Goal: Task Accomplishment & Management: Use online tool/utility

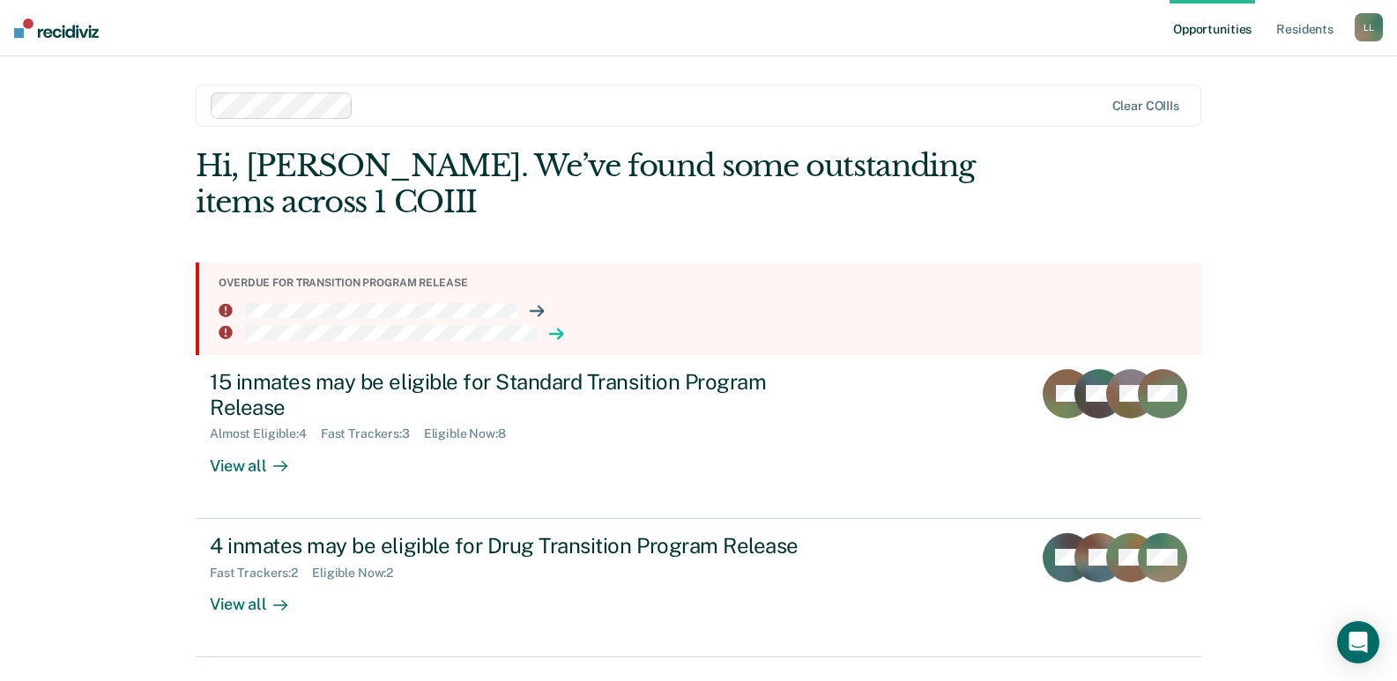
click at [552, 334] on icon at bounding box center [556, 334] width 13 height 0
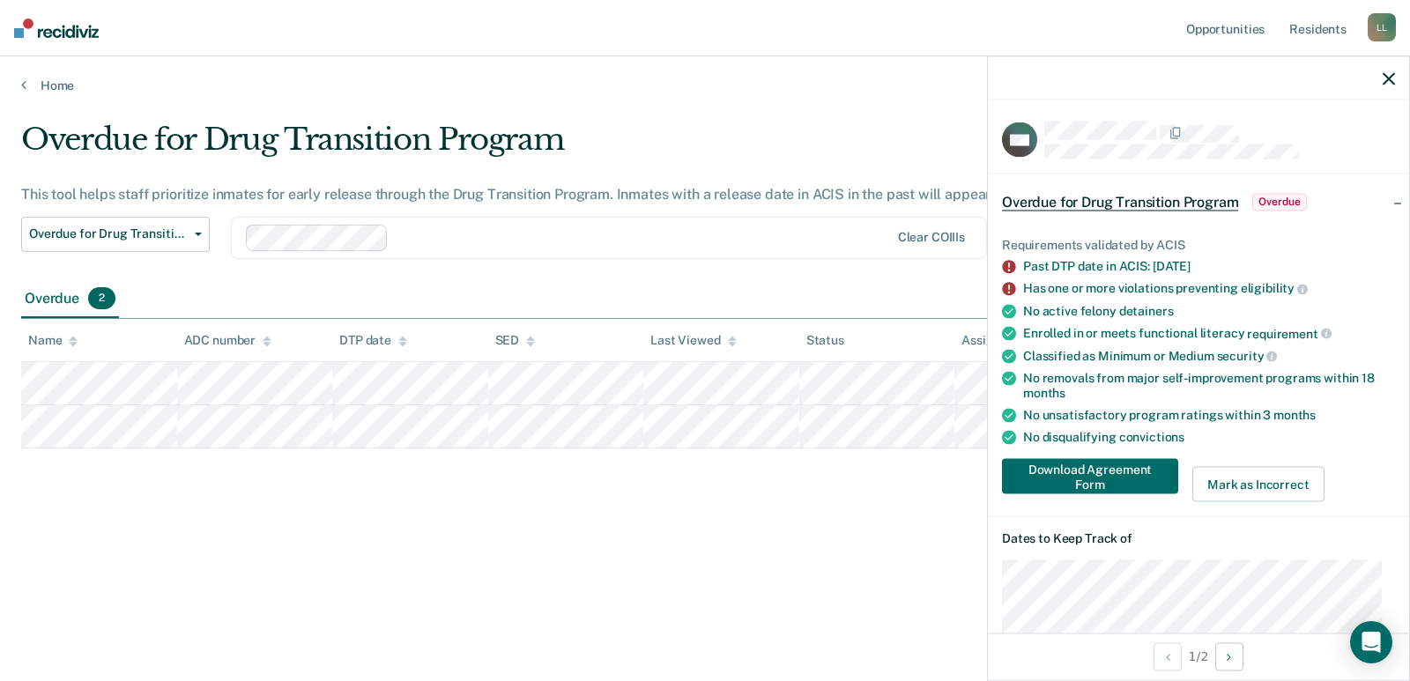
click at [197, 283] on div "Overdue 2" at bounding box center [705, 300] width 1368 height 40
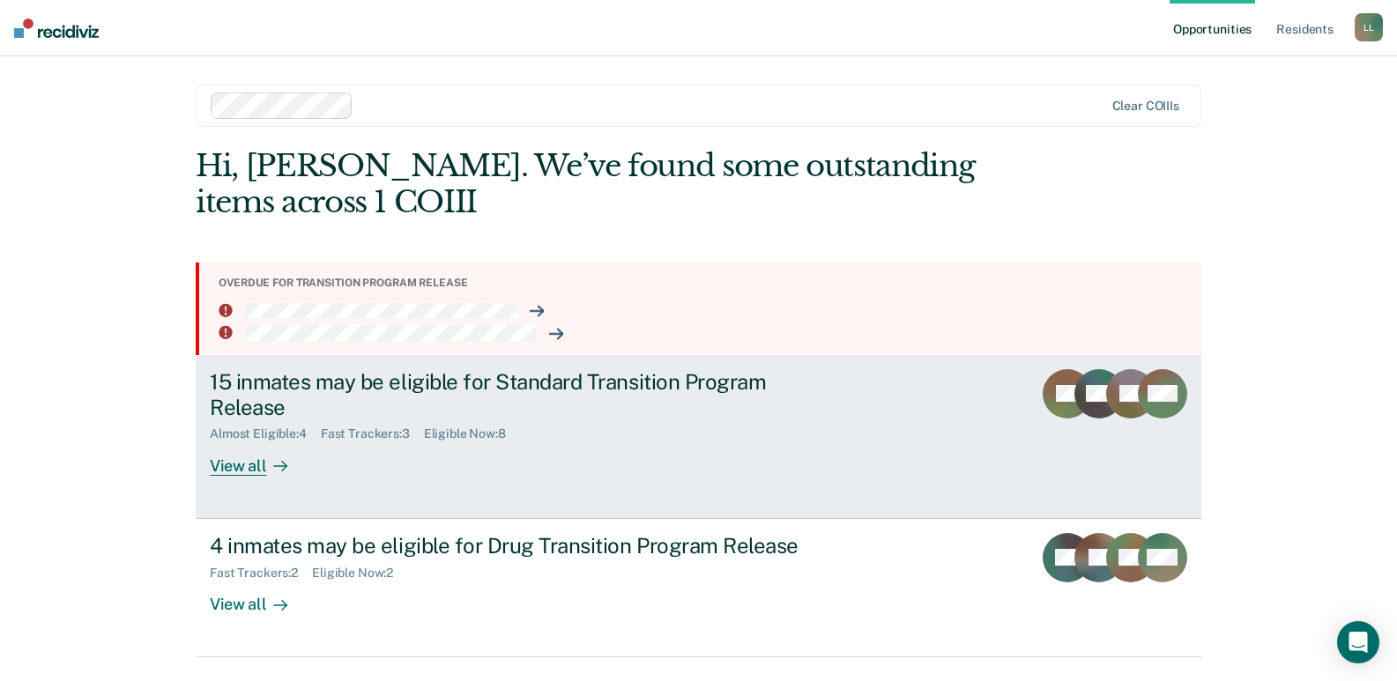
click at [249, 465] on div "View all" at bounding box center [259, 459] width 99 height 34
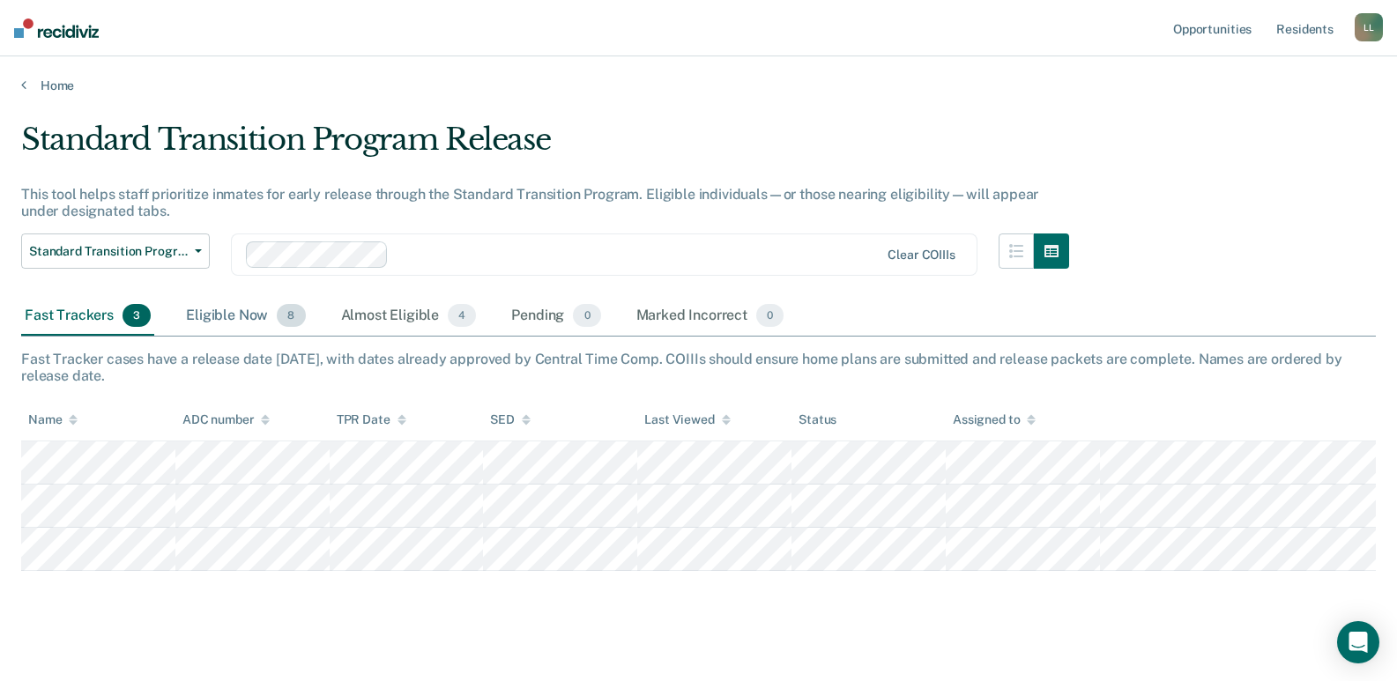
click at [243, 315] on div "Eligible Now 8" at bounding box center [245, 316] width 126 height 39
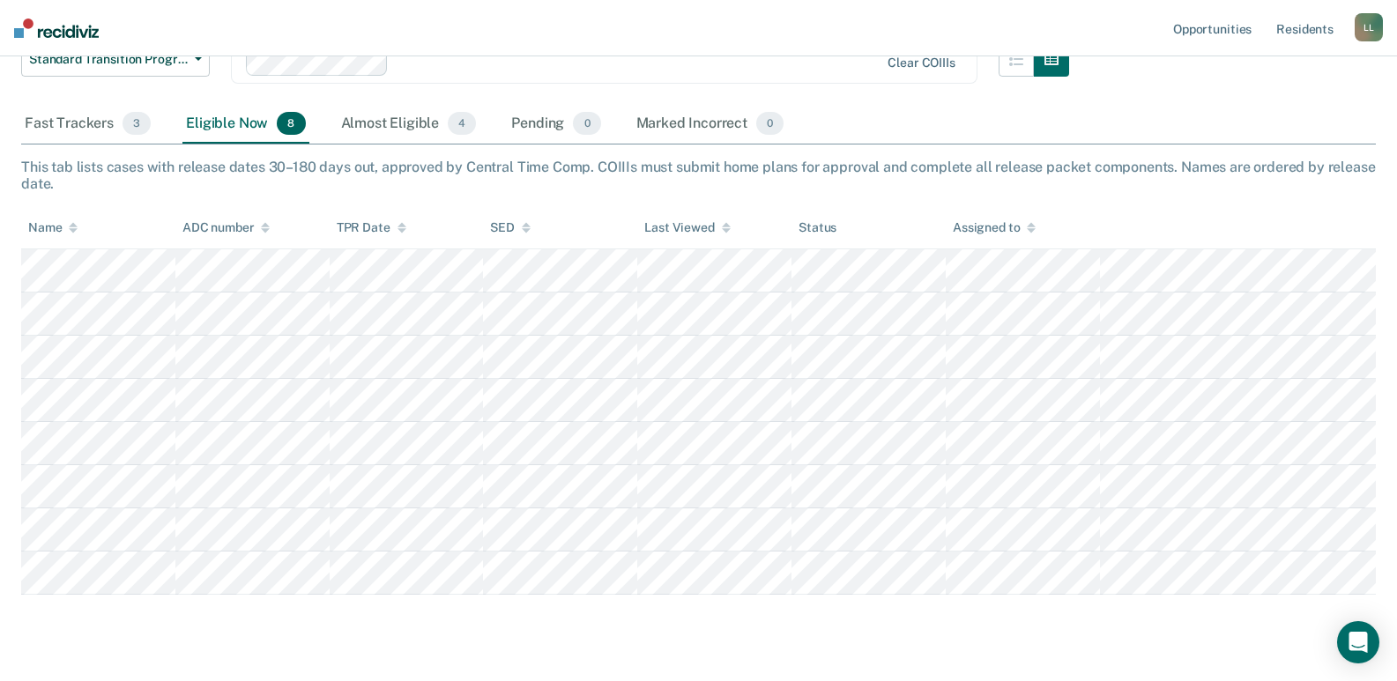
scroll to position [233, 0]
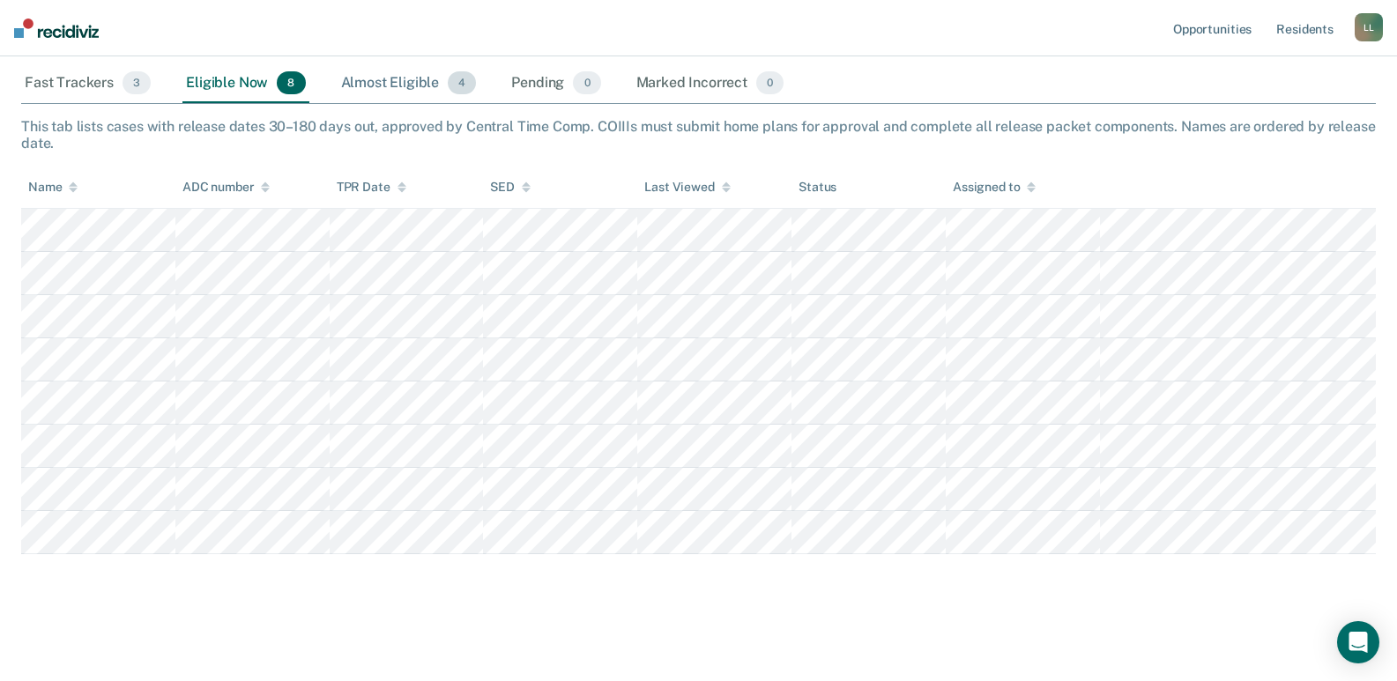
click at [409, 80] on div "Almost Eligible 4" at bounding box center [409, 83] width 143 height 39
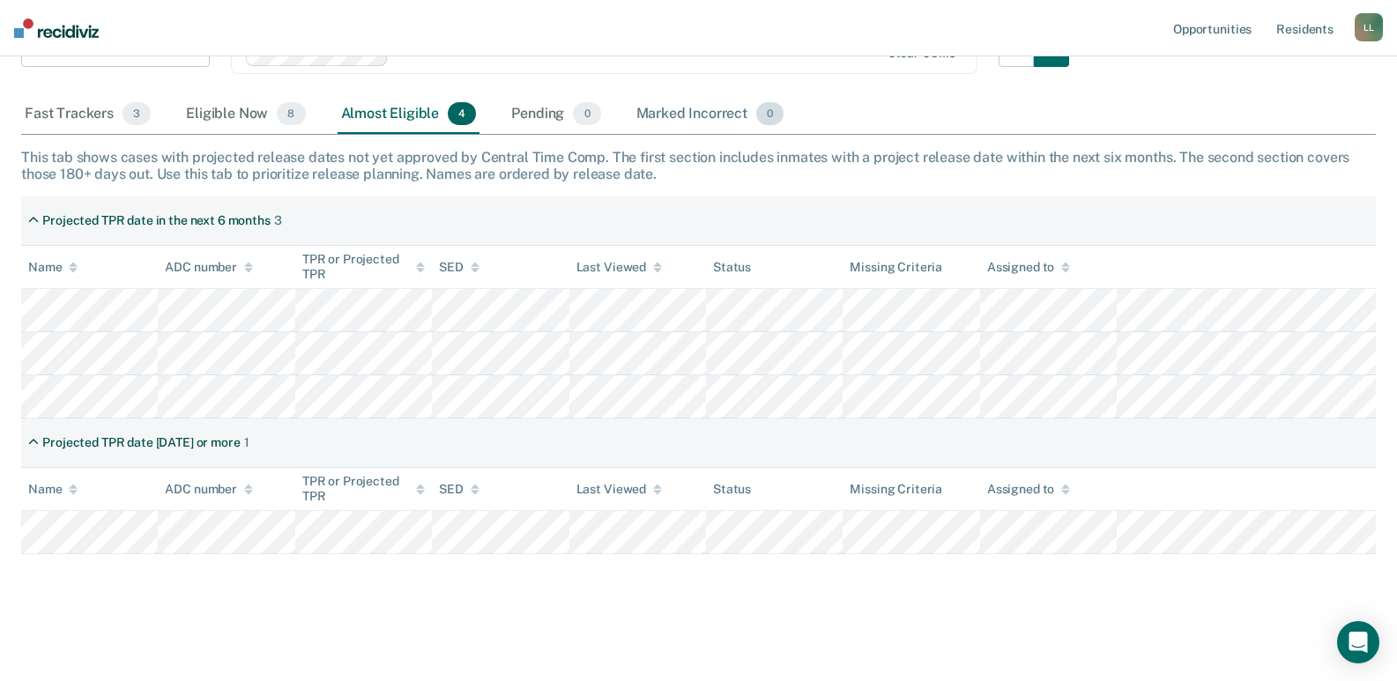
click at [685, 116] on div "Marked Incorrect 0" at bounding box center [710, 114] width 155 height 39
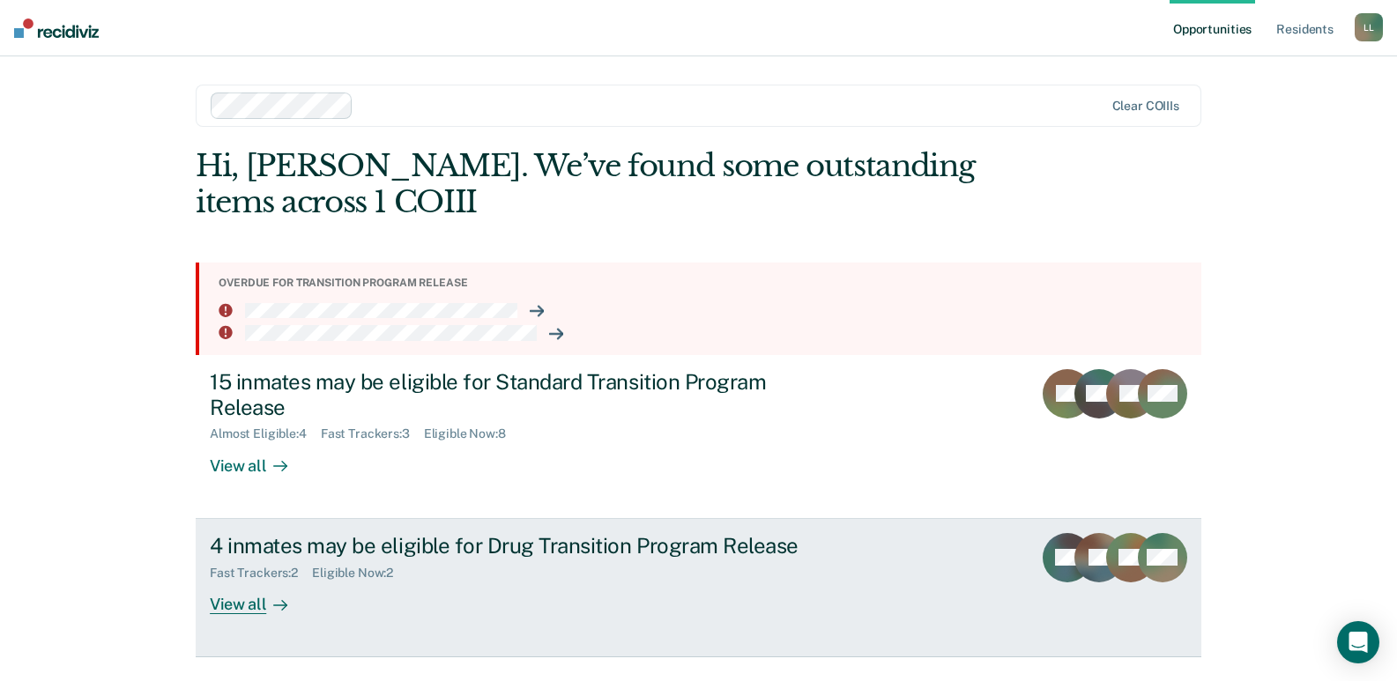
click at [237, 606] on div "View all" at bounding box center [259, 597] width 99 height 34
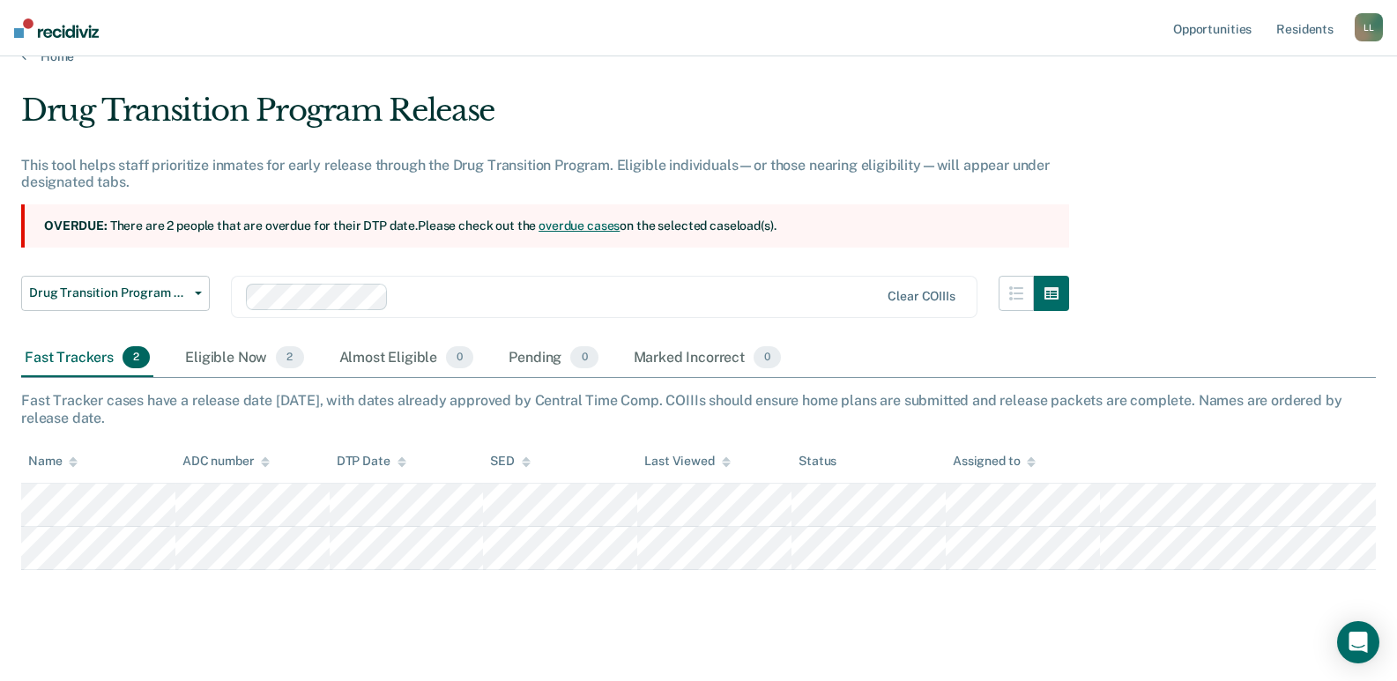
scroll to position [45, 0]
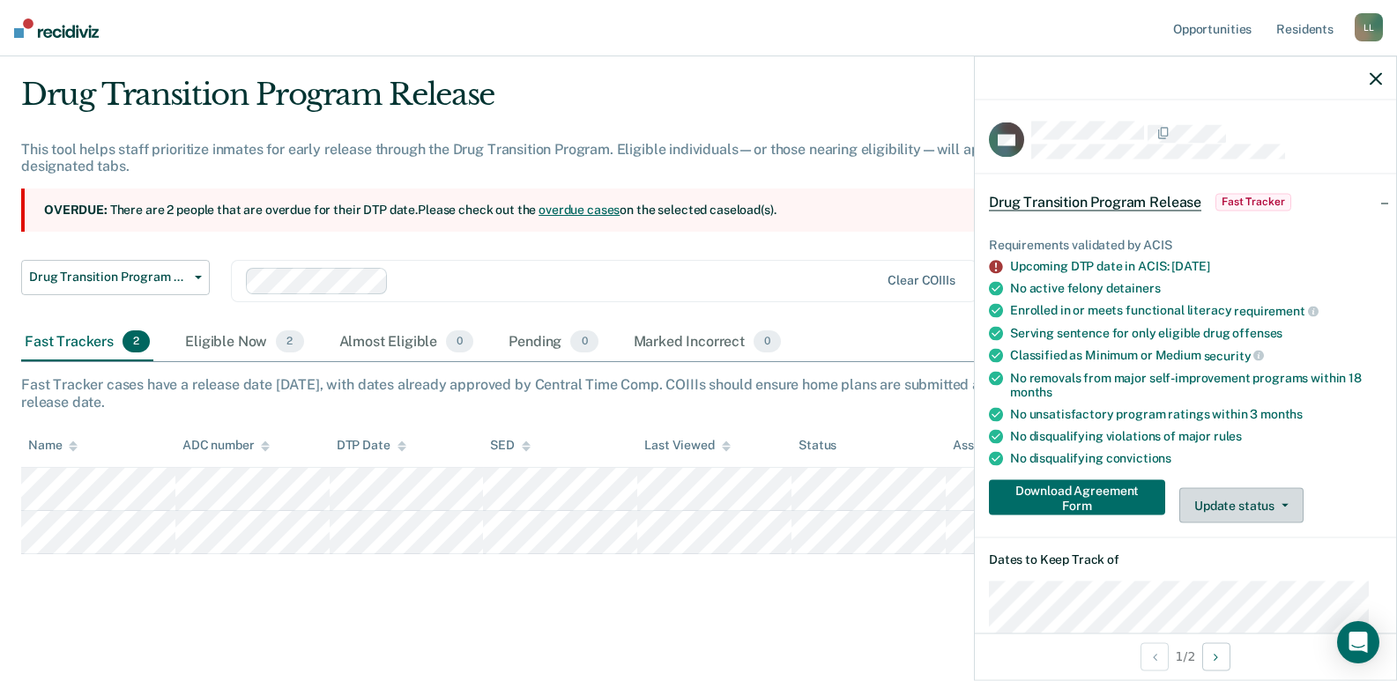
click at [1285, 504] on icon "button" at bounding box center [1285, 506] width 7 height 4
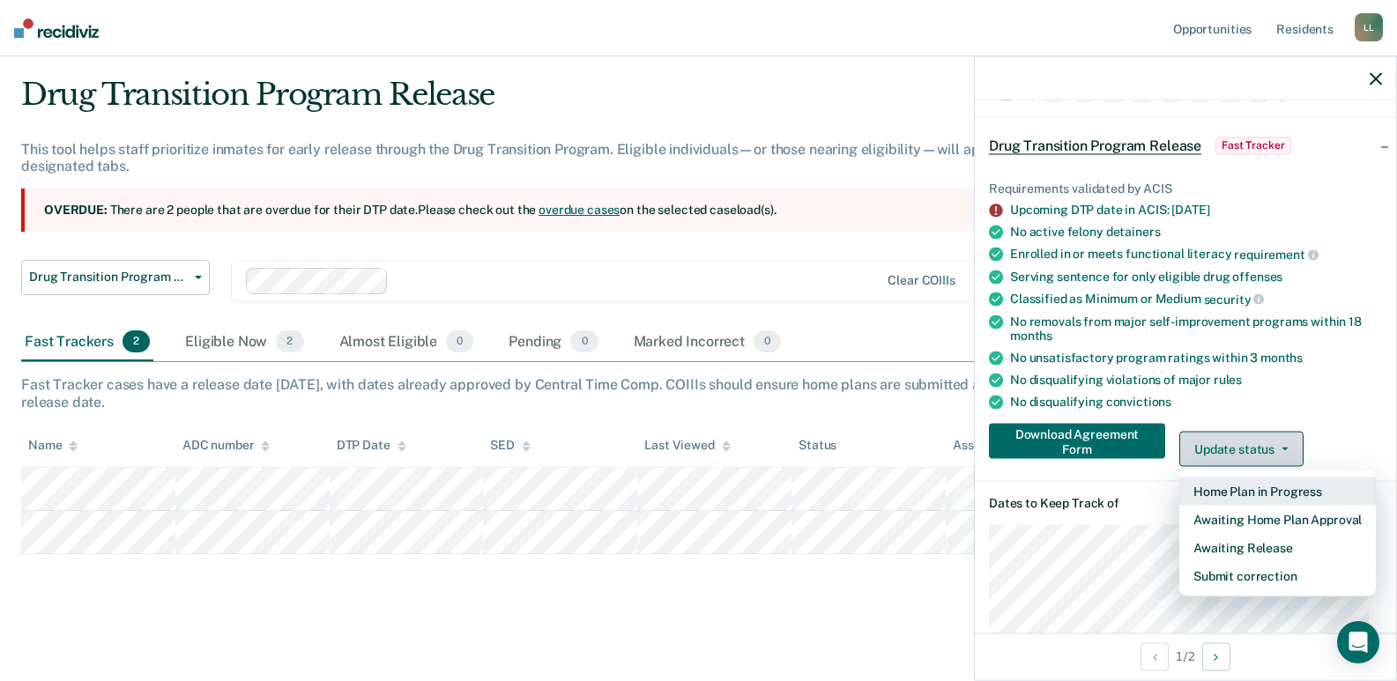
scroll to position [88, 0]
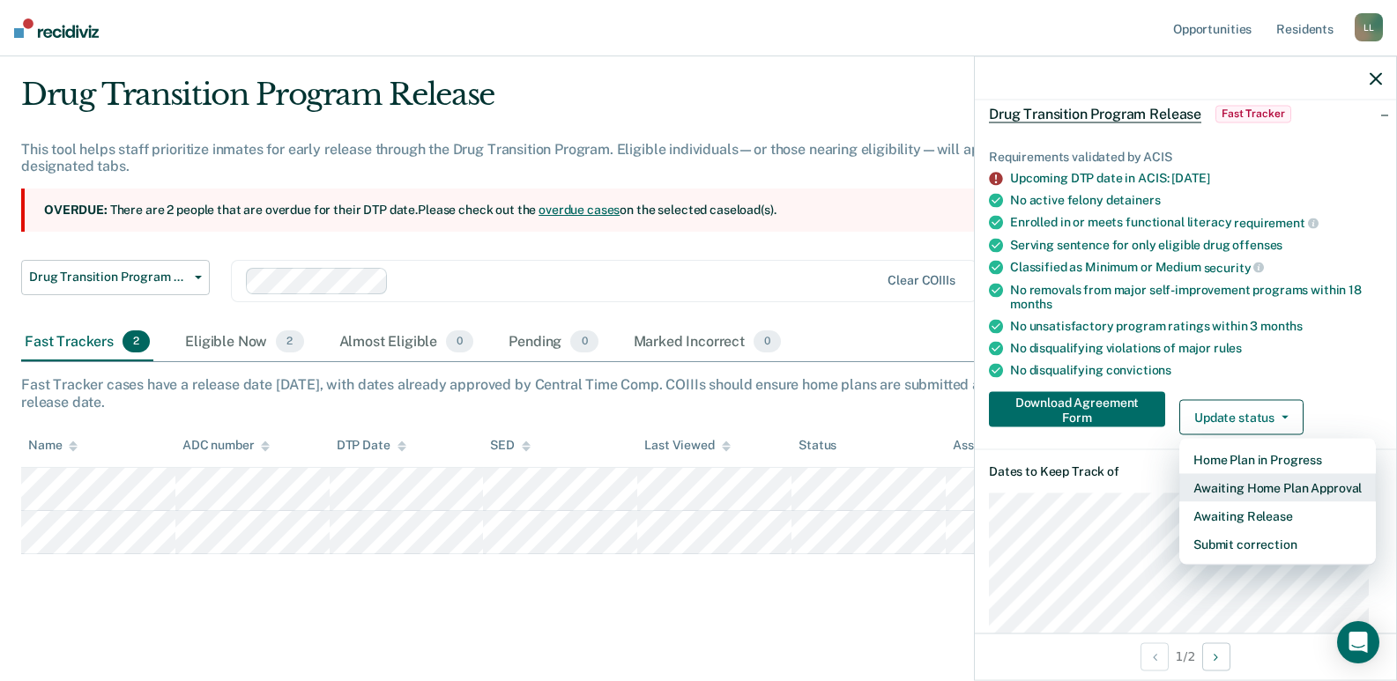
click at [1273, 487] on button "Awaiting Home Plan Approval" at bounding box center [1277, 488] width 197 height 28
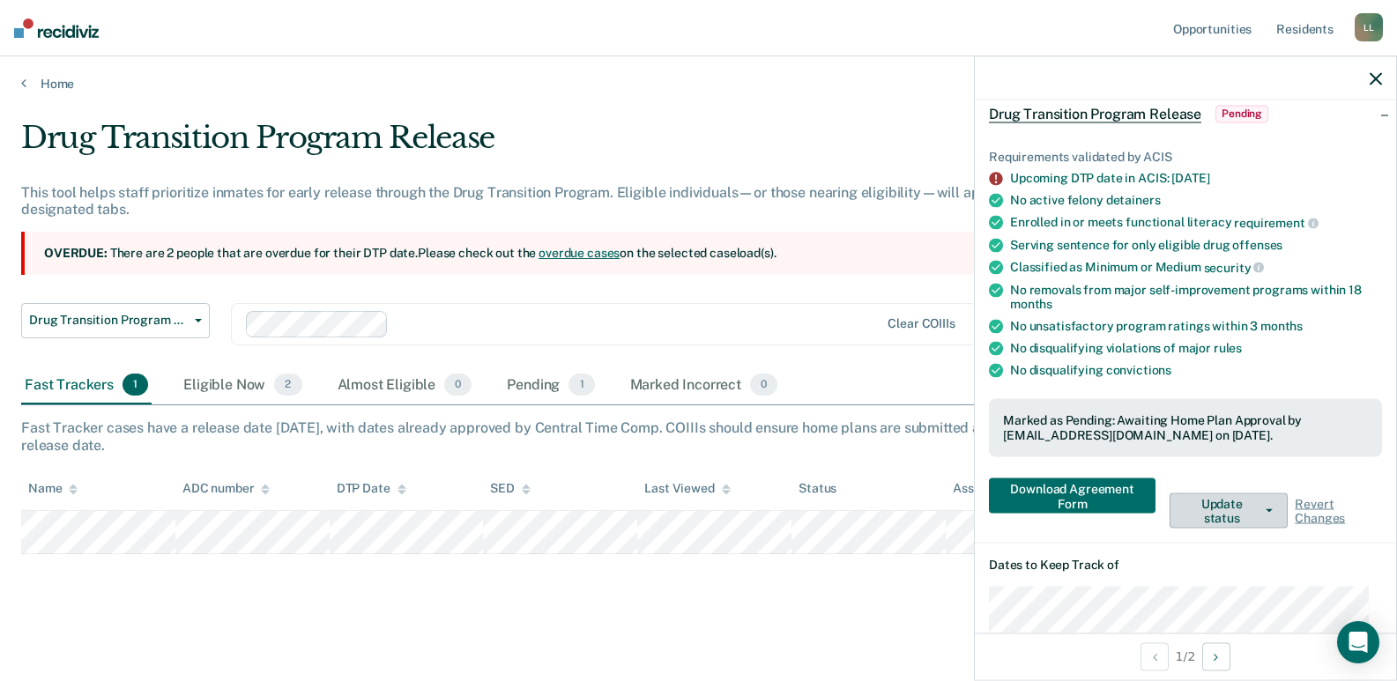
scroll to position [2, 0]
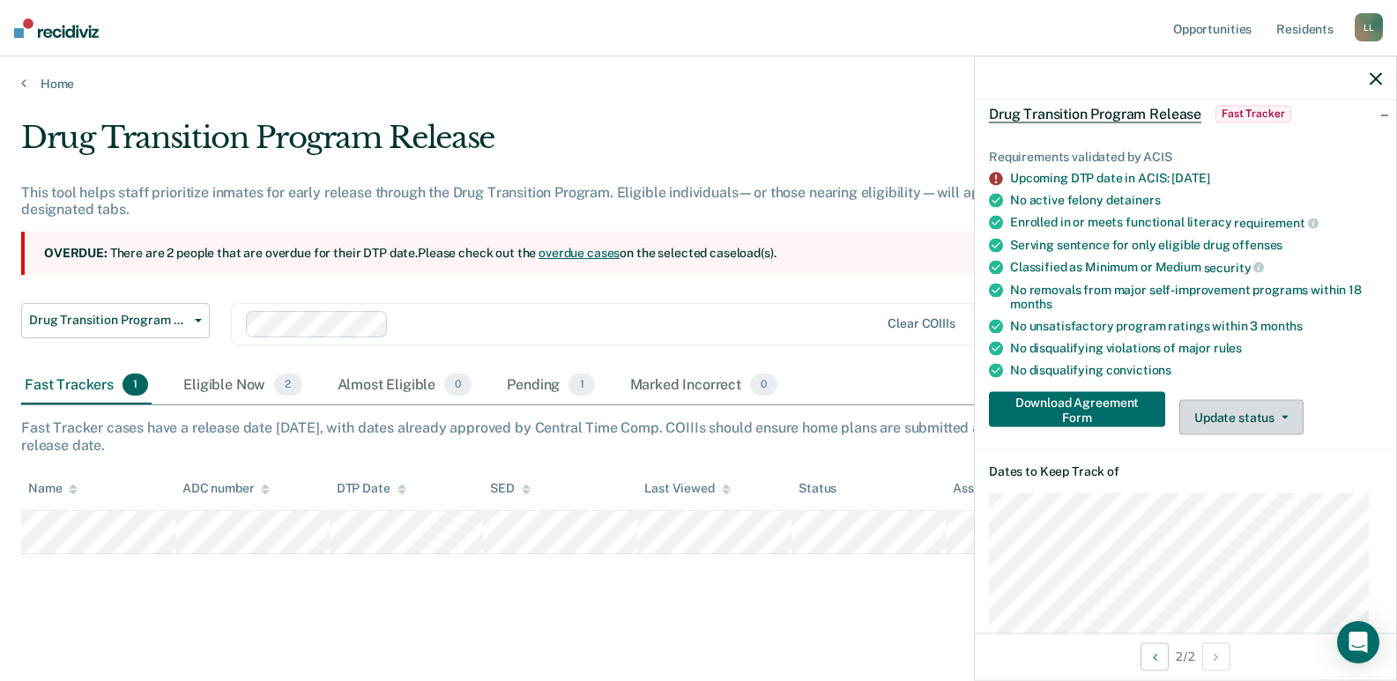
click at [1226, 420] on button "Update status" at bounding box center [1241, 417] width 124 height 35
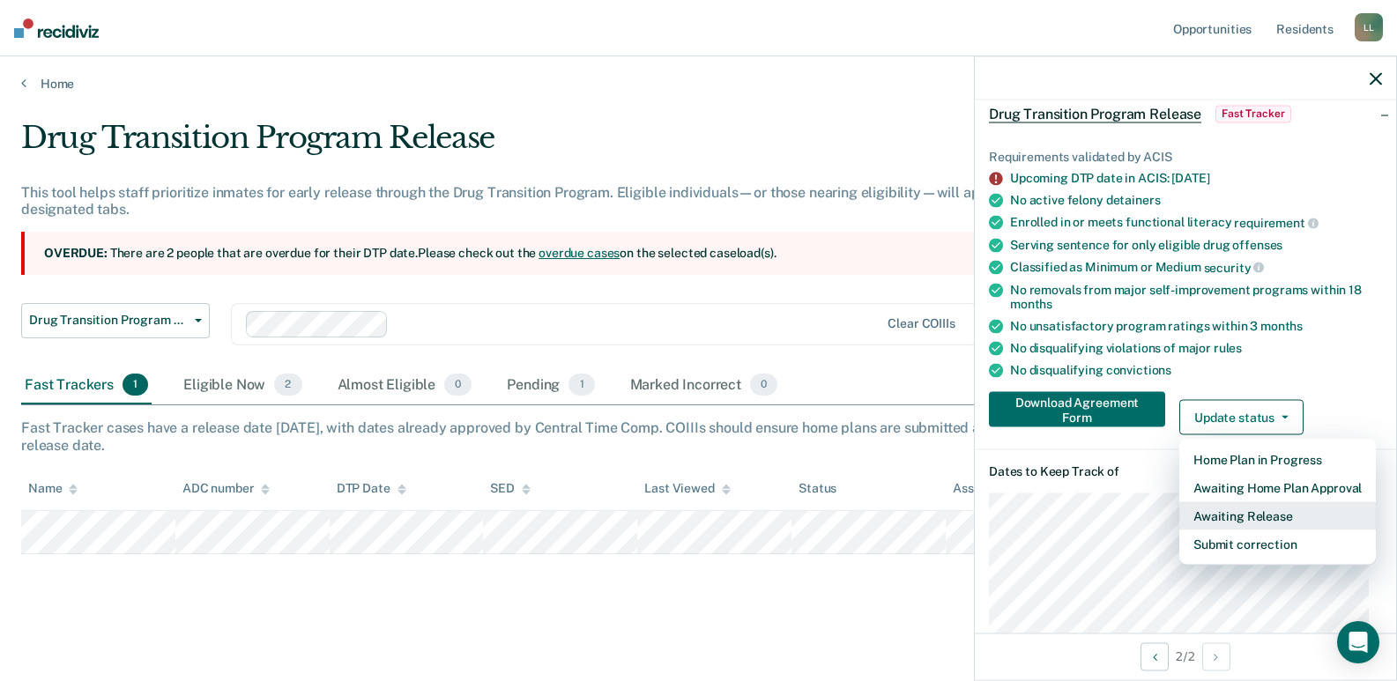
click at [1260, 517] on button "Awaiting Release" at bounding box center [1277, 516] width 197 height 28
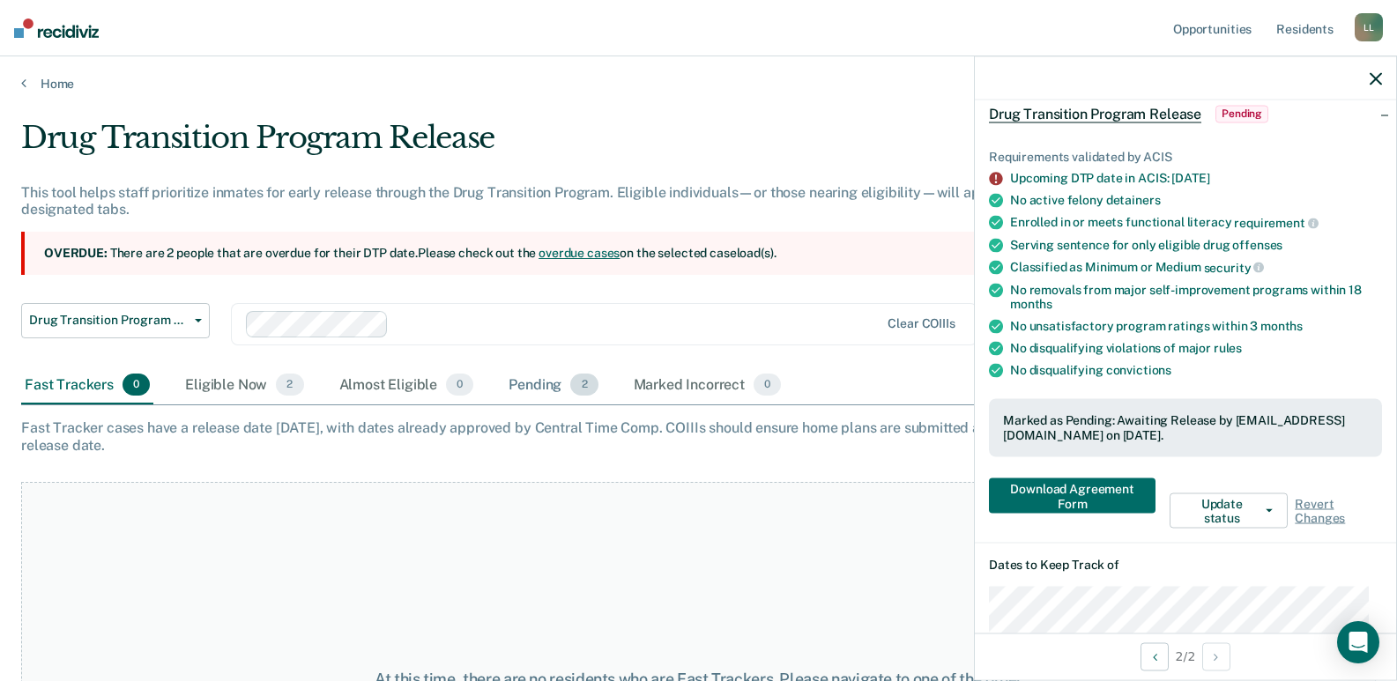
click at [540, 385] on div "Pending 2" at bounding box center [553, 386] width 96 height 39
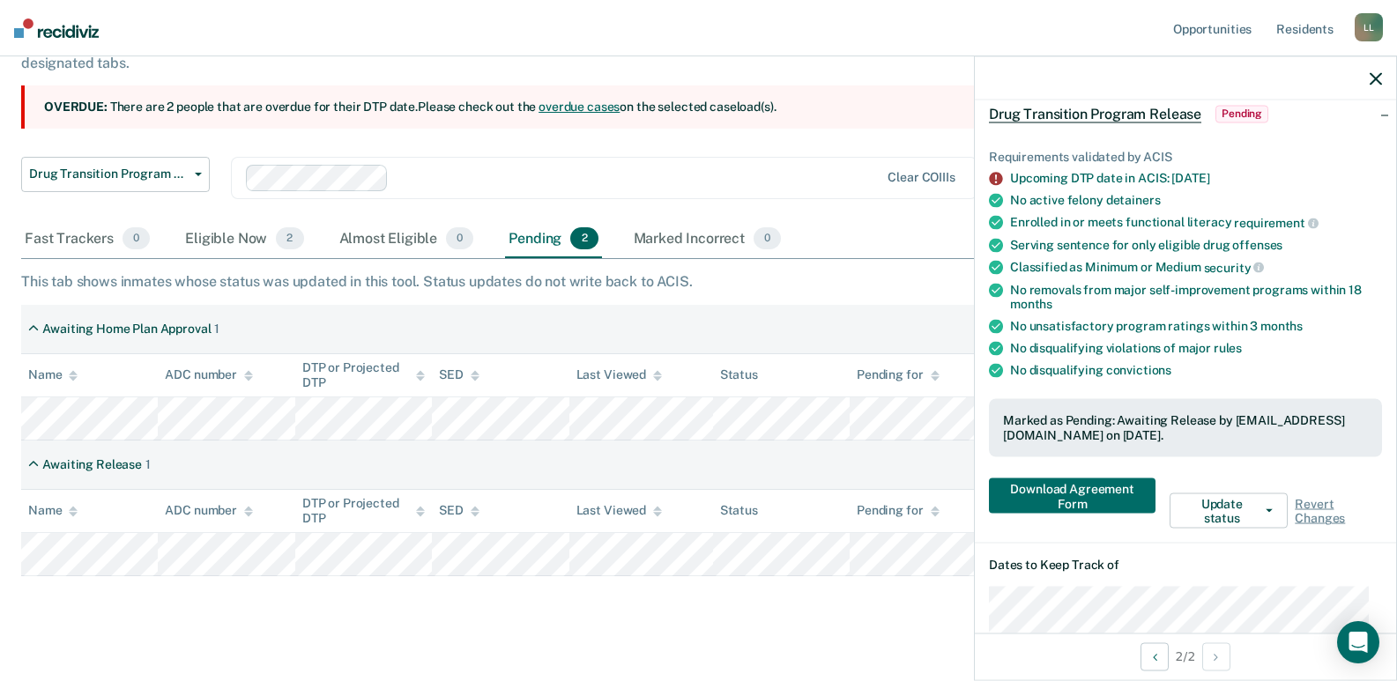
scroll to position [170, 0]
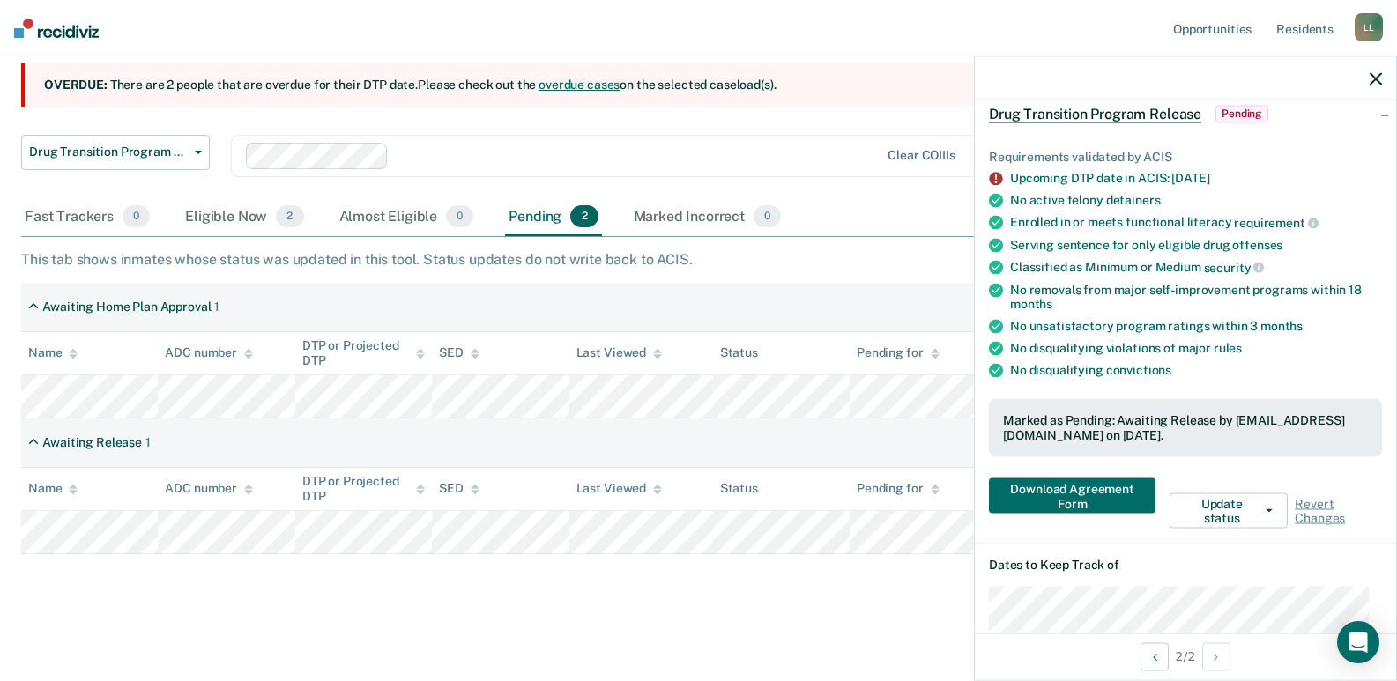
click at [1374, 78] on icon "button" at bounding box center [1376, 78] width 12 height 12
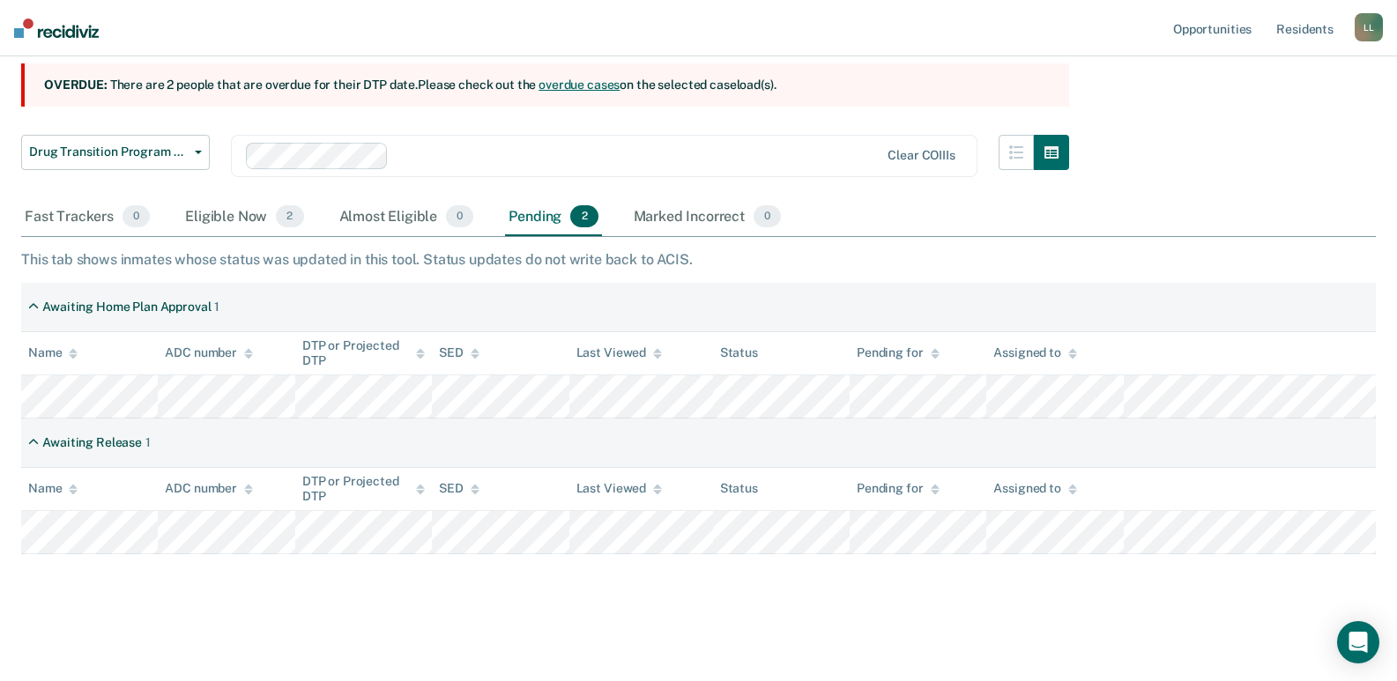
click at [213, 215] on div "Eligible Now 2" at bounding box center [244, 217] width 125 height 39
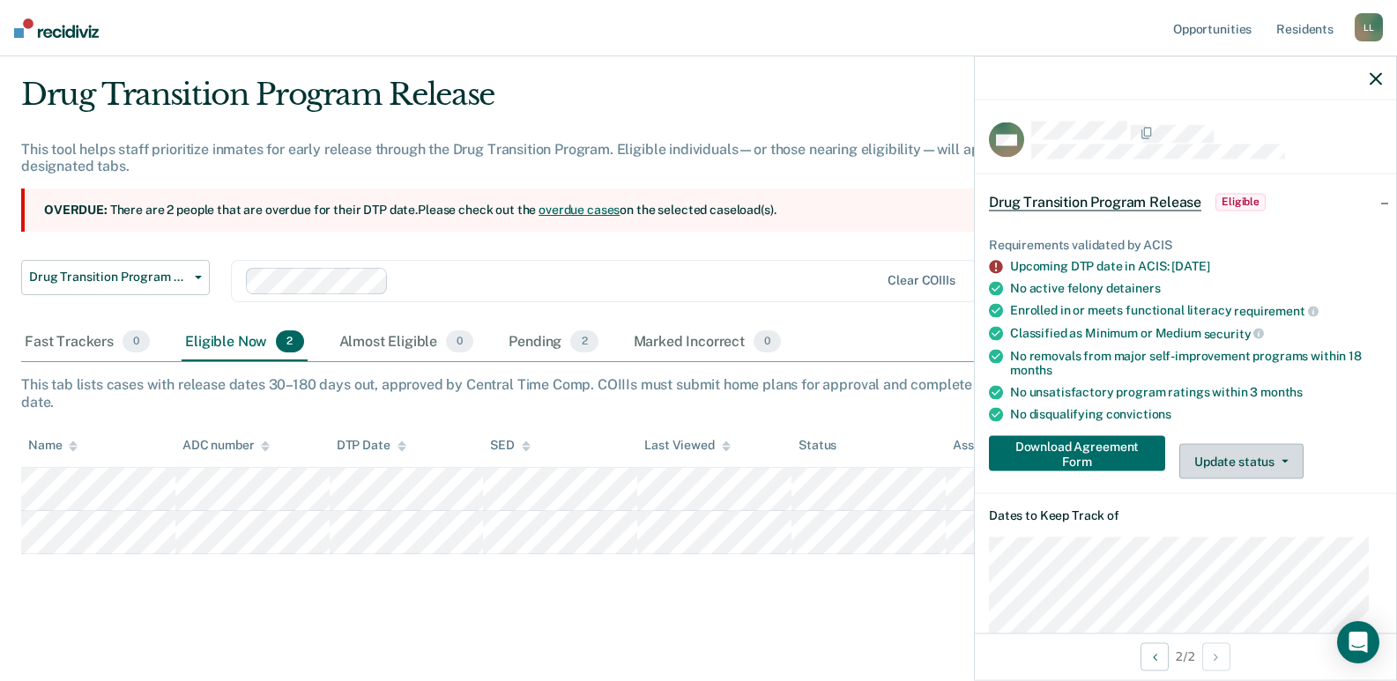
click at [1234, 464] on button "Update status" at bounding box center [1241, 461] width 124 height 35
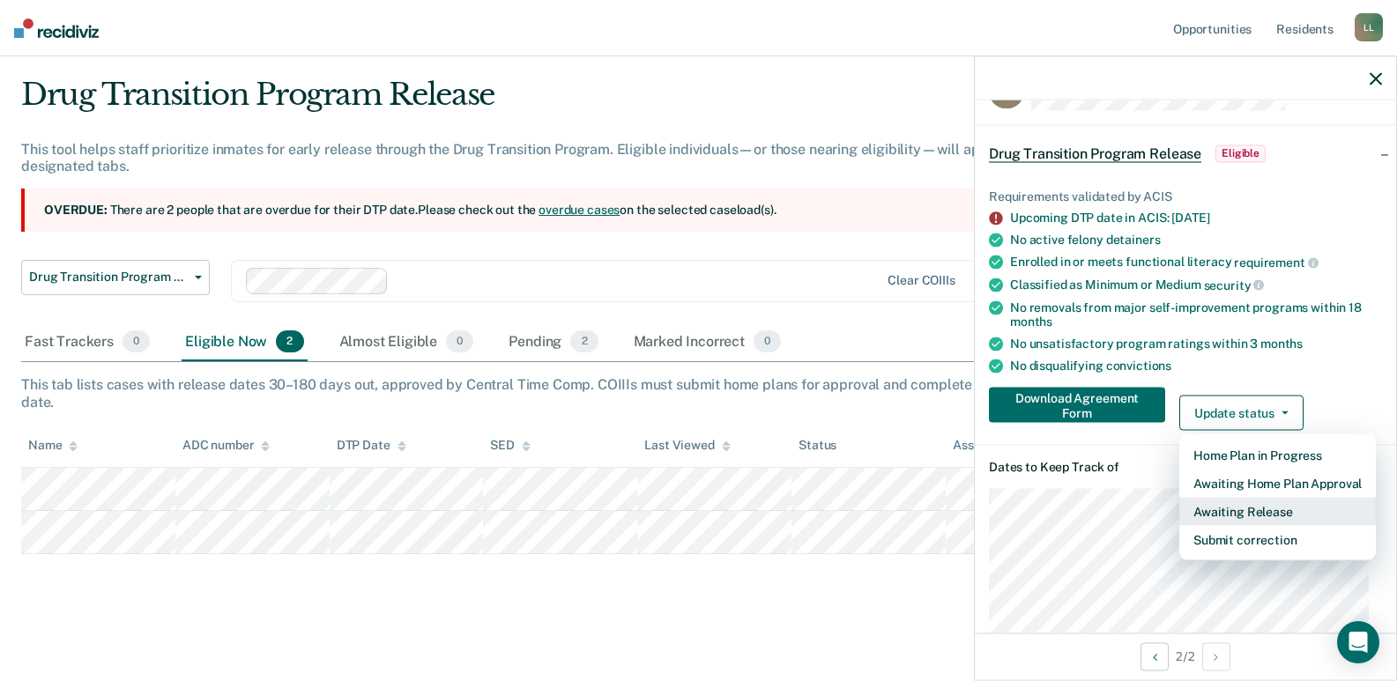
scroll to position [88, 0]
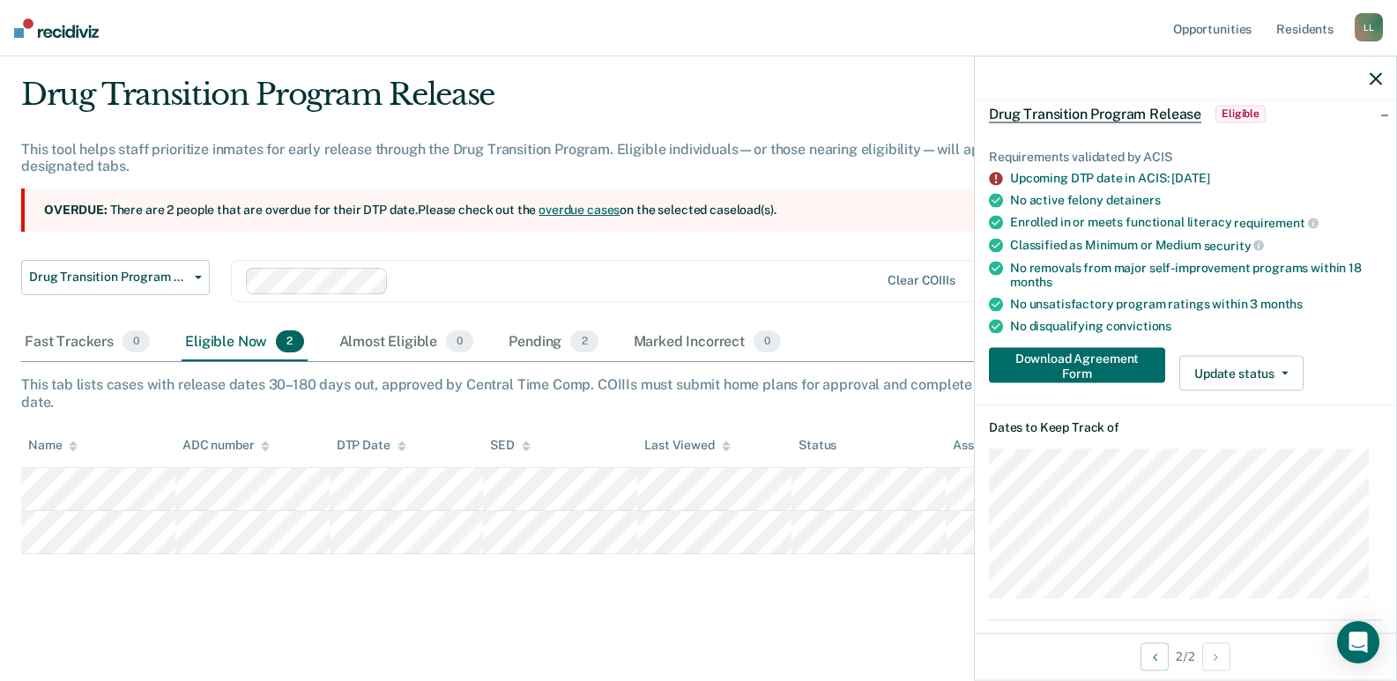
click at [1378, 79] on icon "button" at bounding box center [1376, 78] width 12 height 12
